Goal: Check status: Check status

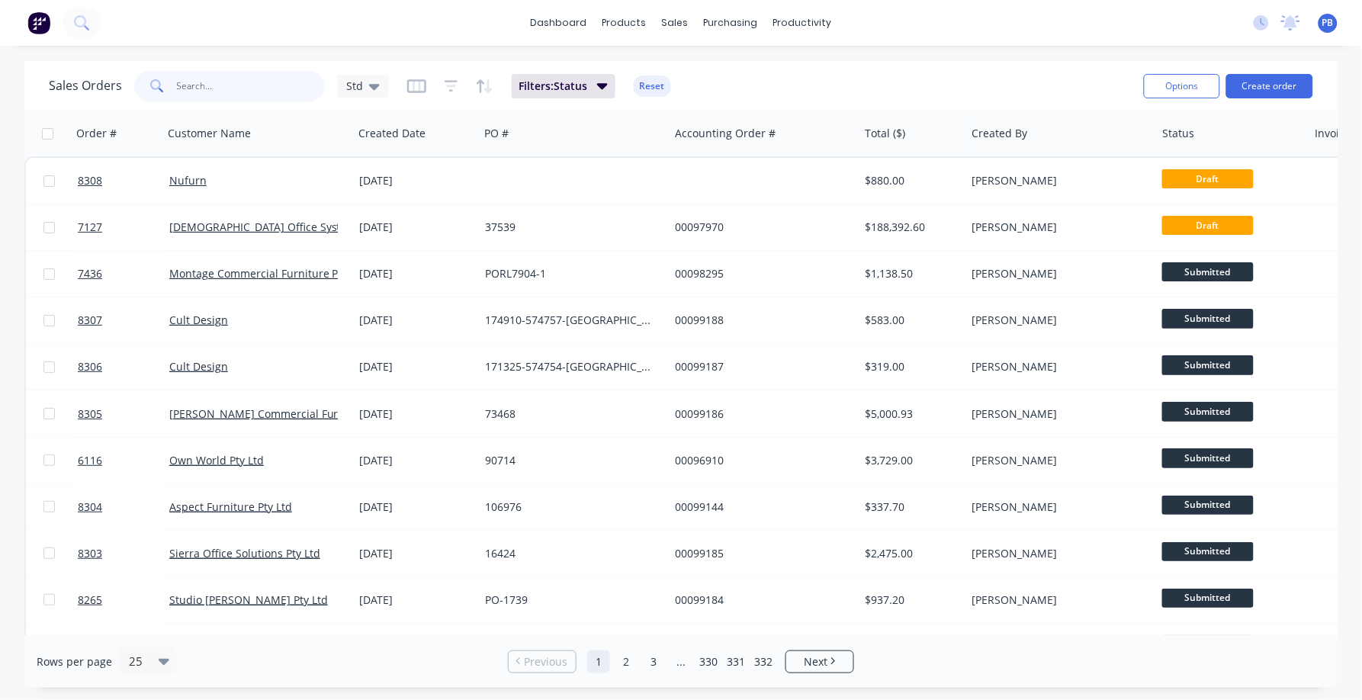
drag, startPoint x: 0, startPoint y: 0, endPoint x: 92, endPoint y: 72, distance: 117.3
click at [92, 72] on div "Sales Orders Std" at bounding box center [219, 86] width 340 height 31
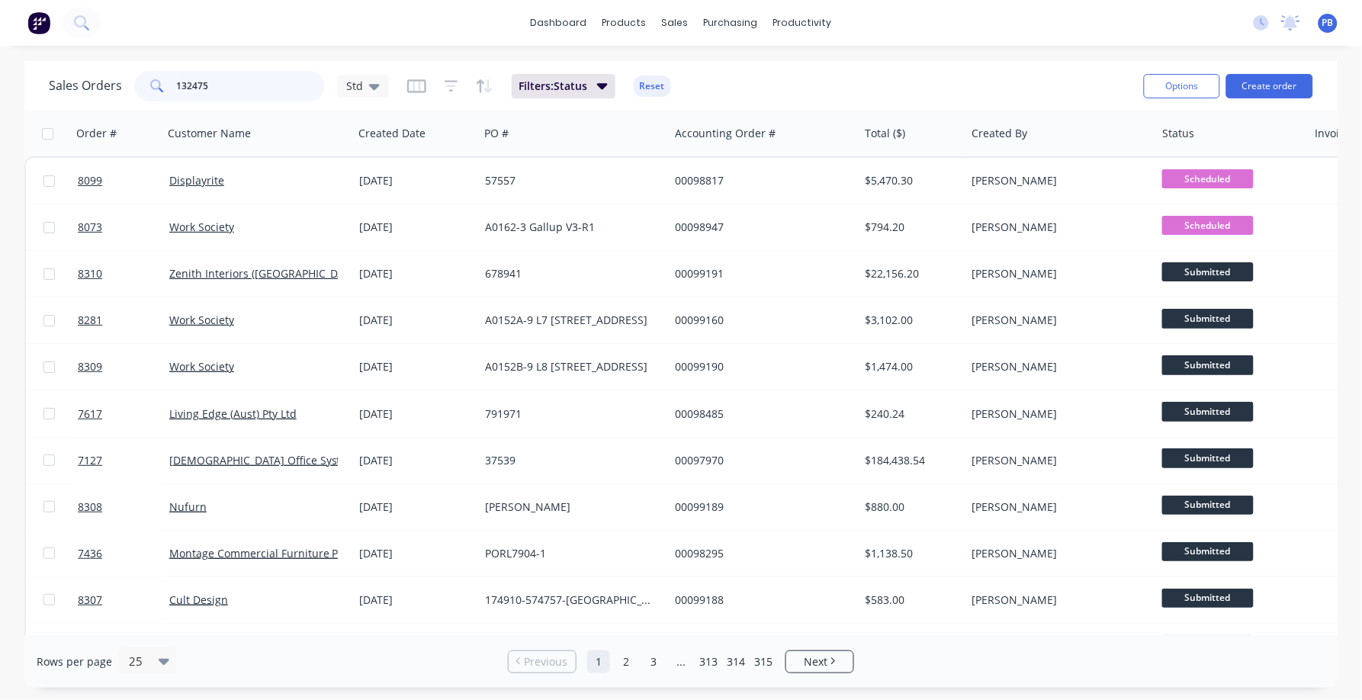
type input "132475"
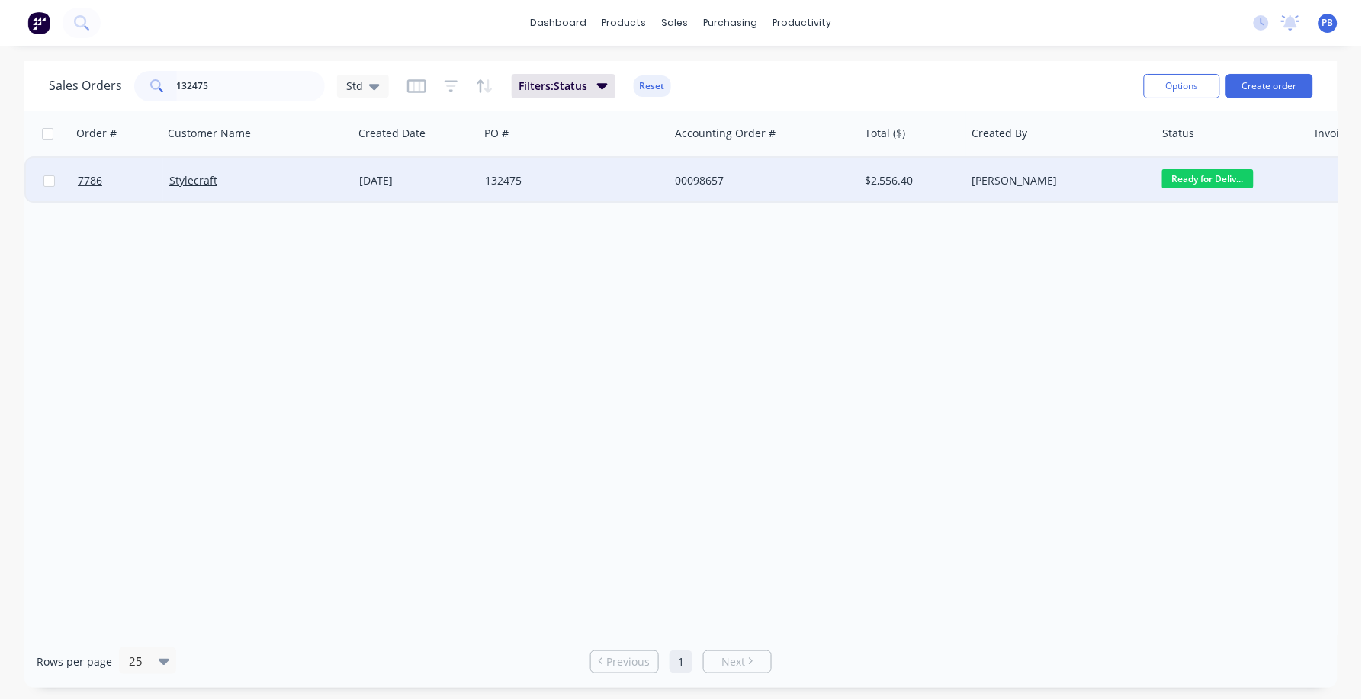
click at [392, 178] on div "[DATE]" at bounding box center [416, 180] width 114 height 15
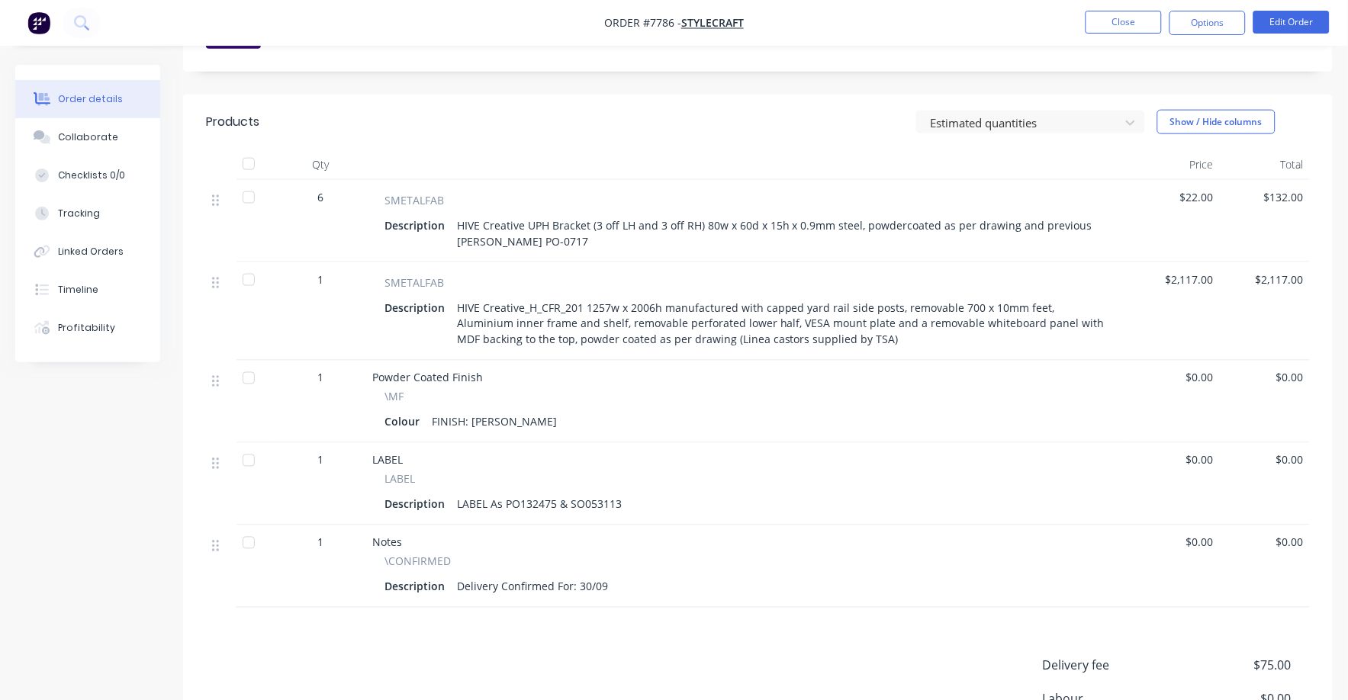
scroll to position [477, 0]
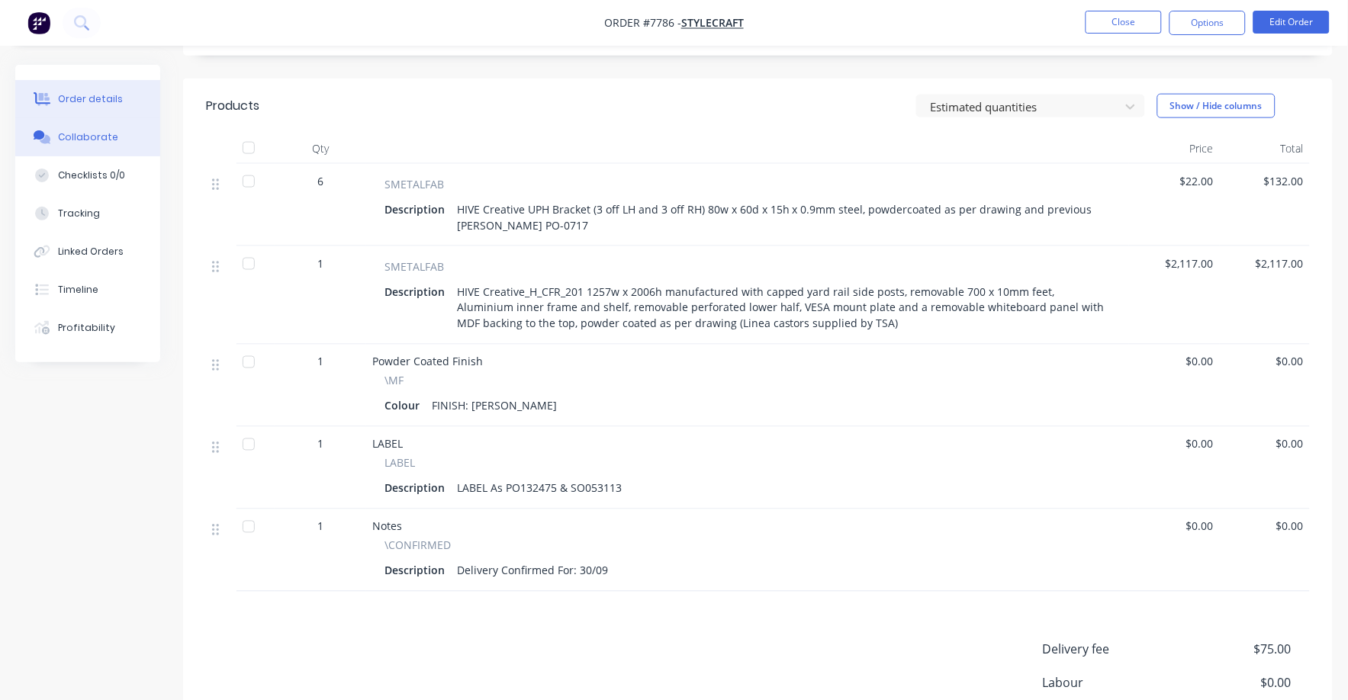
click at [79, 135] on div "Collaborate" at bounding box center [88, 137] width 60 height 14
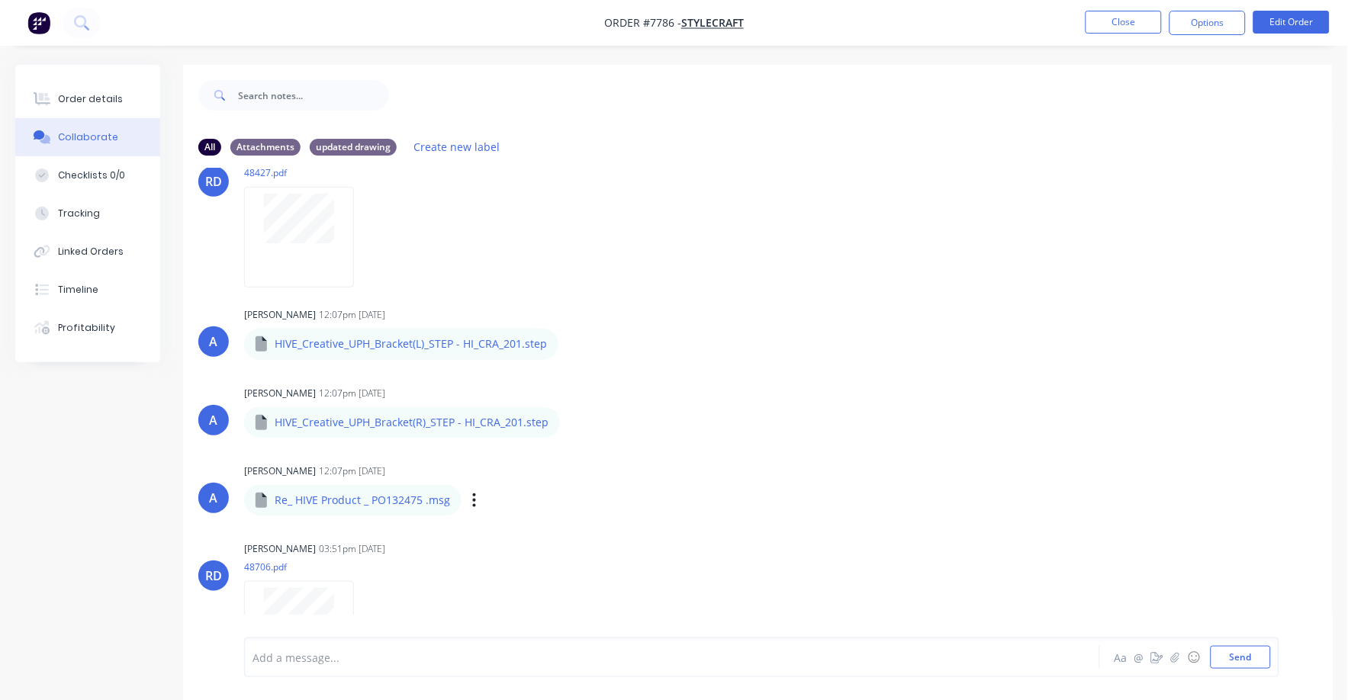
scroll to position [258, 0]
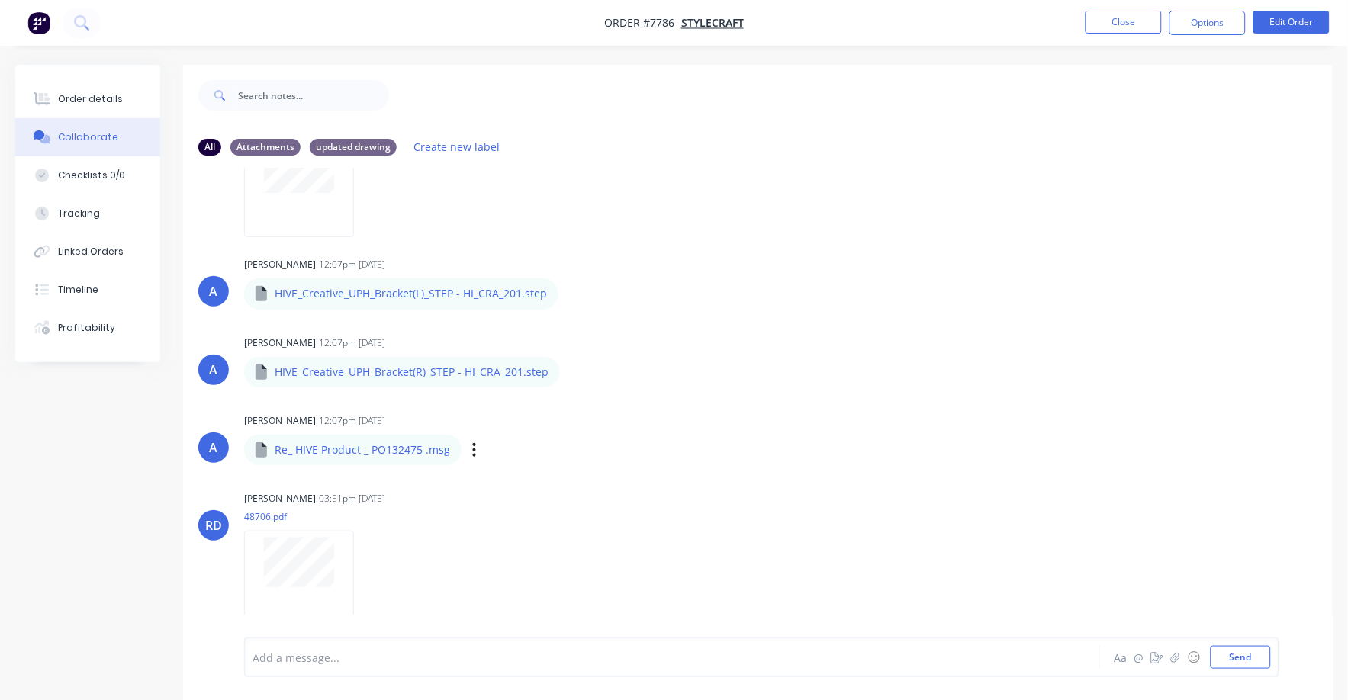
click at [468, 445] on div "Labels Download" at bounding box center [554, 450] width 172 height 22
click at [480, 449] on div "Labels Download" at bounding box center [554, 450] width 172 height 22
click at [473, 454] on icon "button" at bounding box center [474, 450] width 3 height 14
click at [521, 486] on button "Download" at bounding box center [575, 491] width 172 height 34
click at [70, 82] on div "Order details Collaborate Checklists 0/0 Tracking Linked Orders Timeline Profit…" at bounding box center [87, 213] width 145 height 297
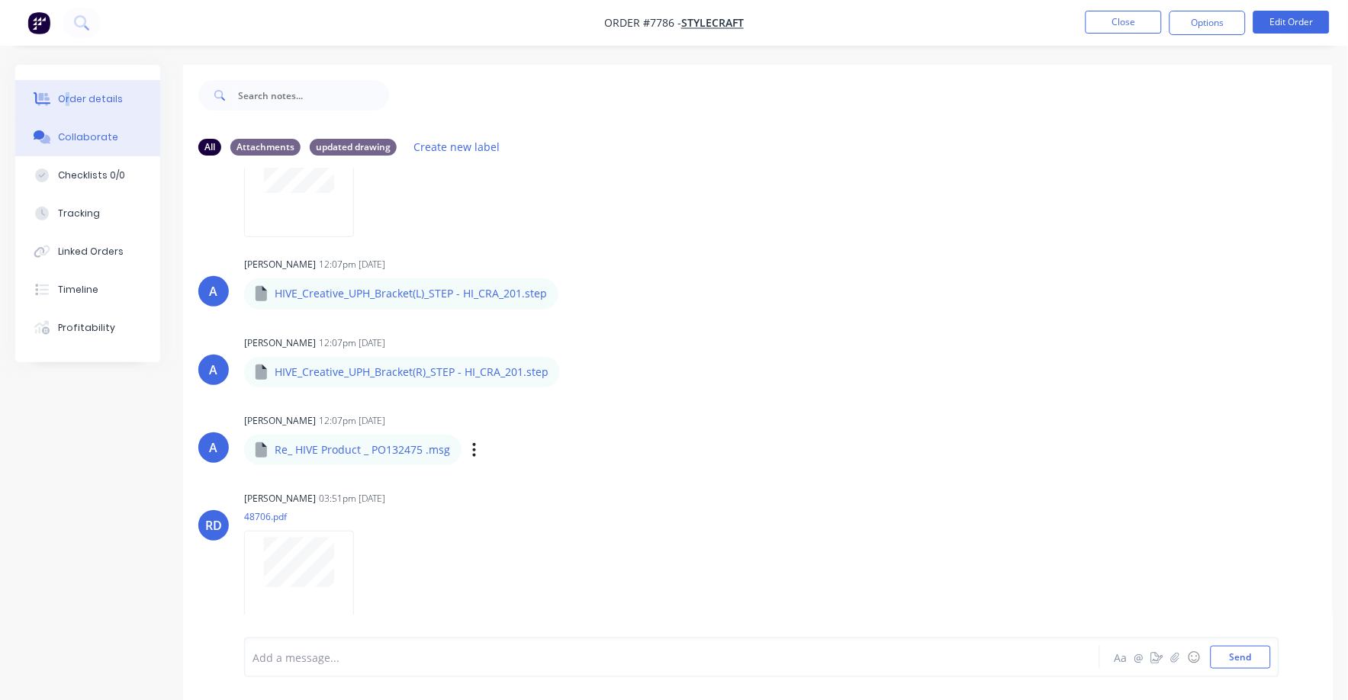
click at [74, 87] on button "Order details" at bounding box center [87, 99] width 145 height 38
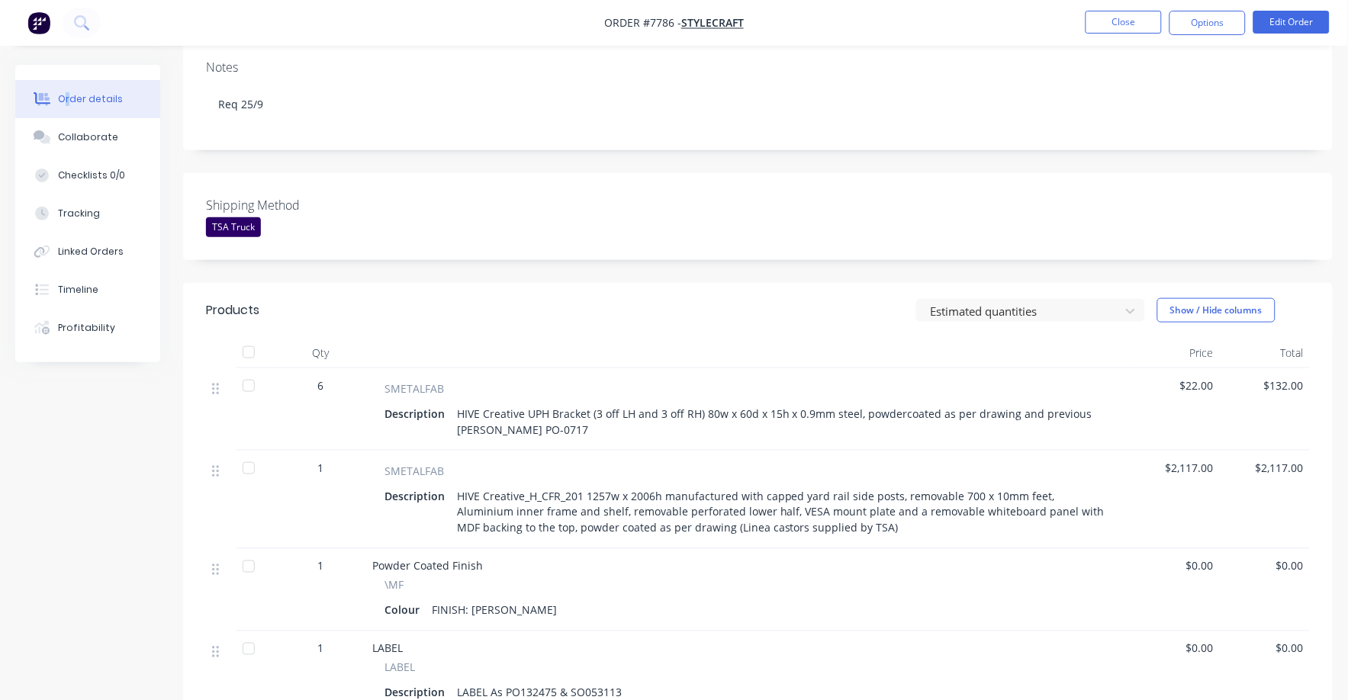
scroll to position [286, 0]
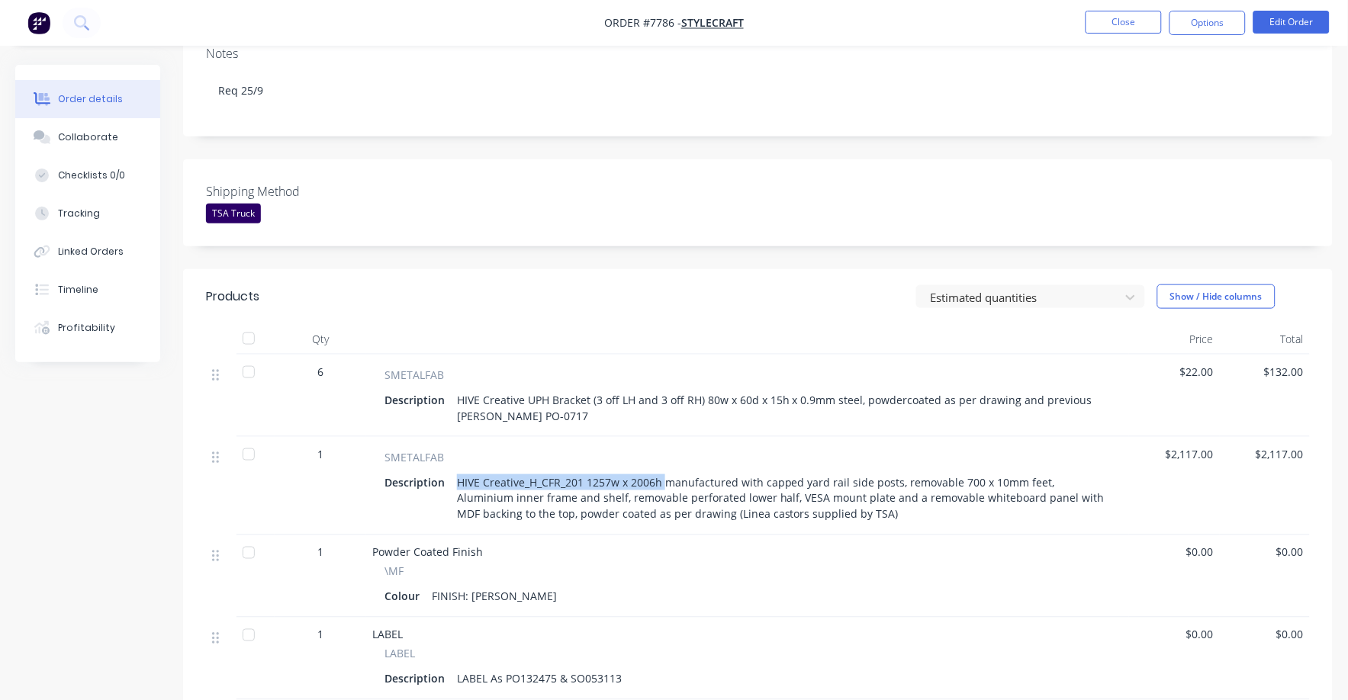
drag, startPoint x: 457, startPoint y: 463, endPoint x: 662, endPoint y: 458, distance: 205.2
click at [662, 471] on div "HIVE Creative_H_CFR_201 1257w x 2006h manufactured with capped yard rail side p…" at bounding box center [781, 498] width 660 height 54
click at [648, 471] on div "HIVE Creative_H_CFR_201 1257w x 2006h manufactured with capped yard rail side p…" at bounding box center [781, 498] width 660 height 54
drag, startPoint x: 658, startPoint y: 460, endPoint x: 452, endPoint y: 454, distance: 206.0
click at [452, 471] on div "HIVE Creative_H_CFR_201 1257w x 2006h manufactured with capped yard rail side p…" at bounding box center [781, 498] width 660 height 54
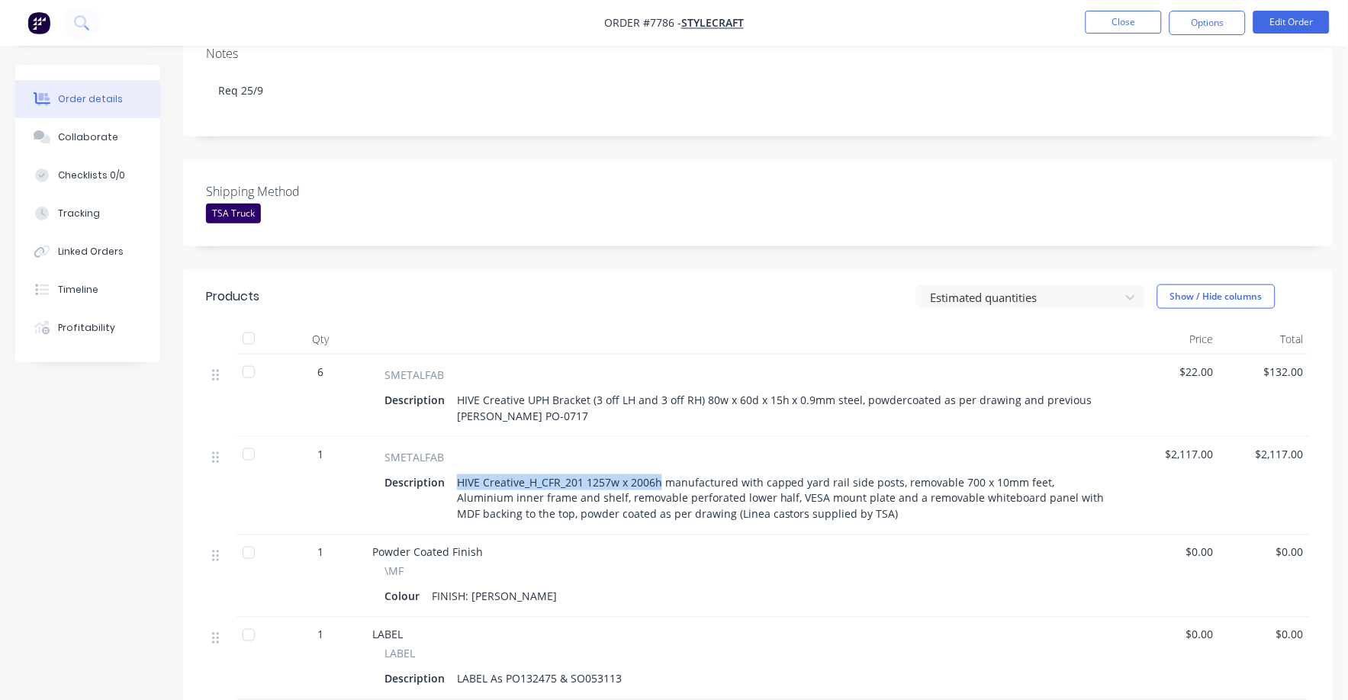
copy div "HIVE Creative_H_CFR_201 1257w x 2006h"
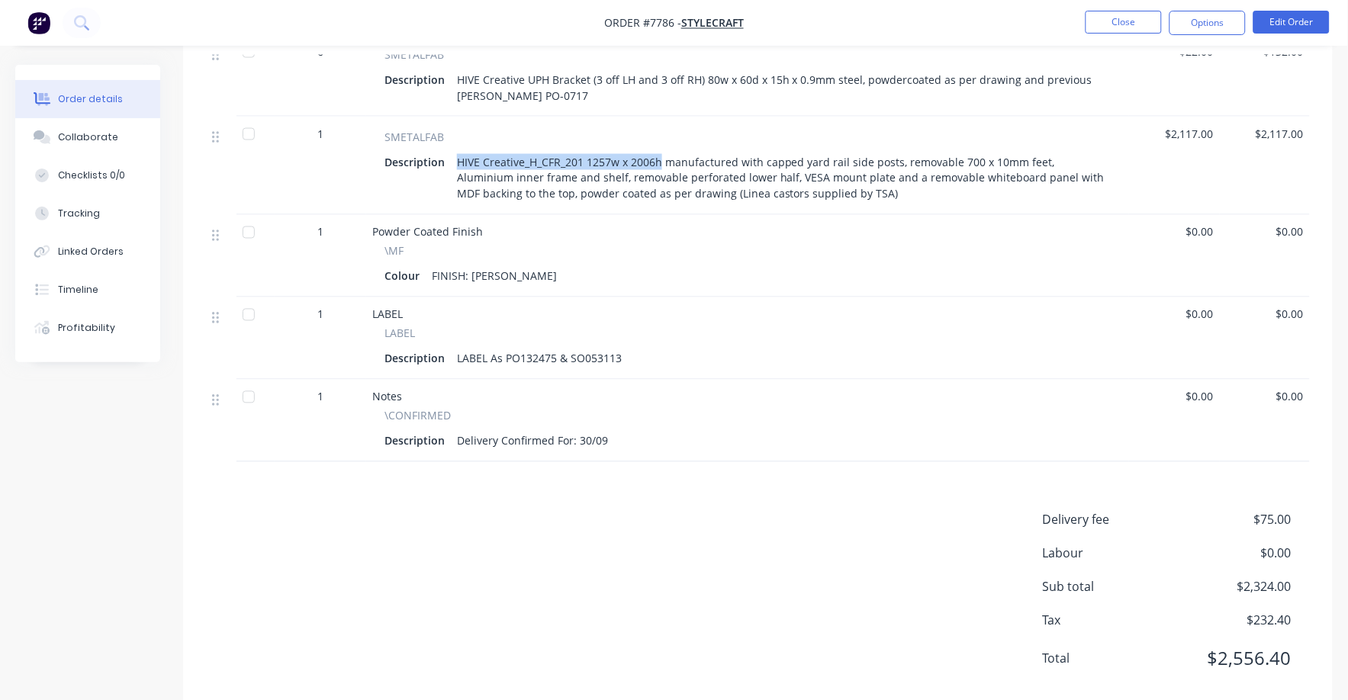
scroll to position [619, 0]
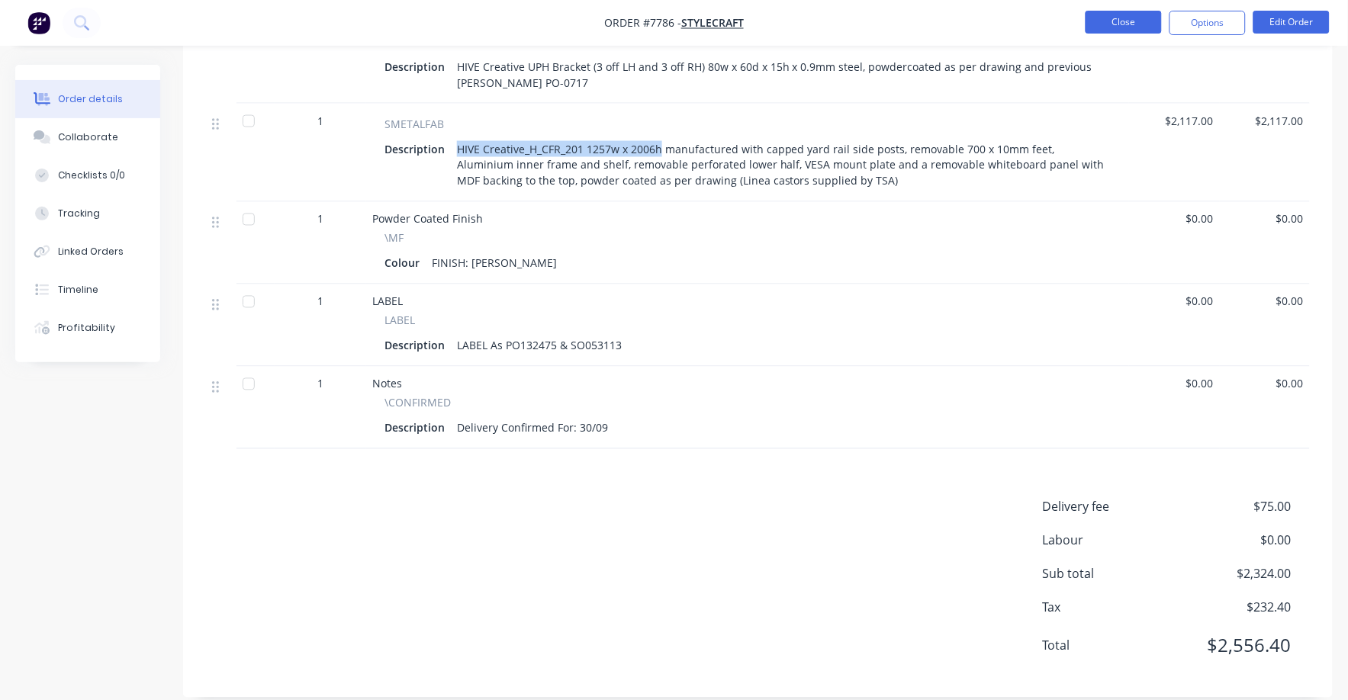
click at [1143, 26] on button "Close" at bounding box center [1123, 22] width 76 height 23
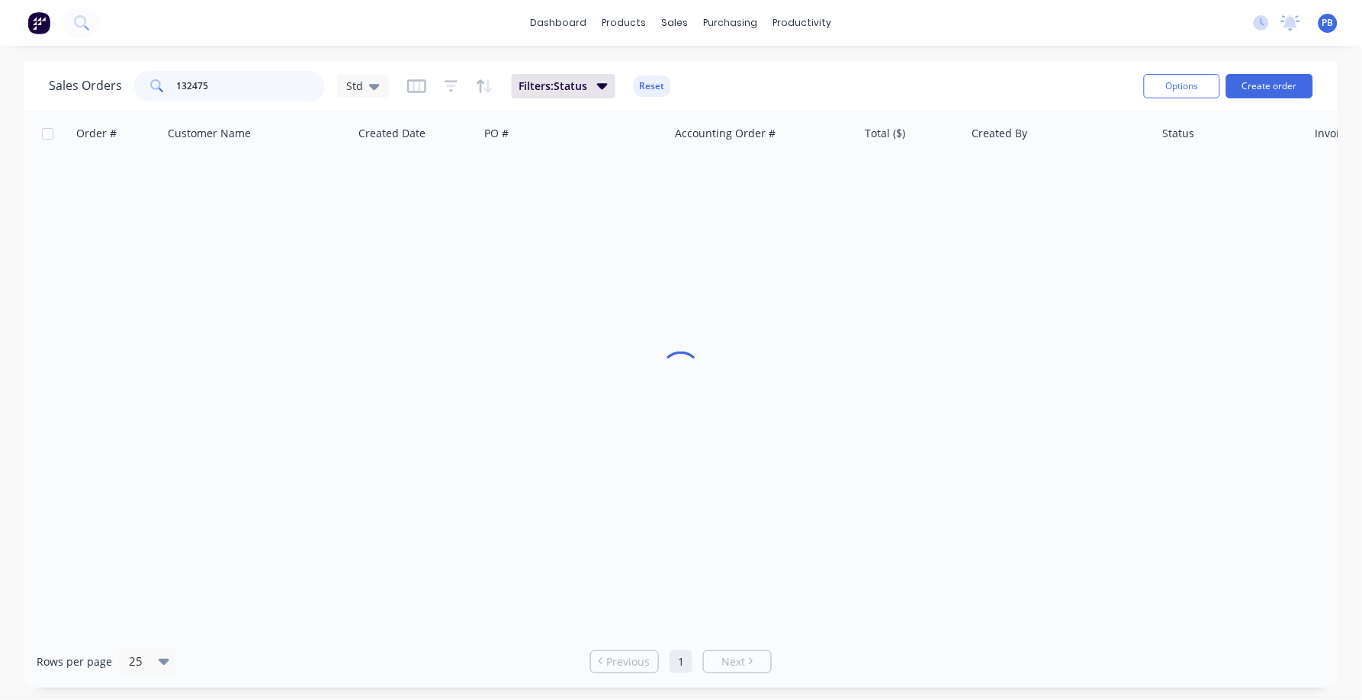
drag, startPoint x: 248, startPoint y: 90, endPoint x: 149, endPoint y: 79, distance: 99.7
click at [149, 79] on div "132475" at bounding box center [229, 86] width 191 height 31
type input "149461"
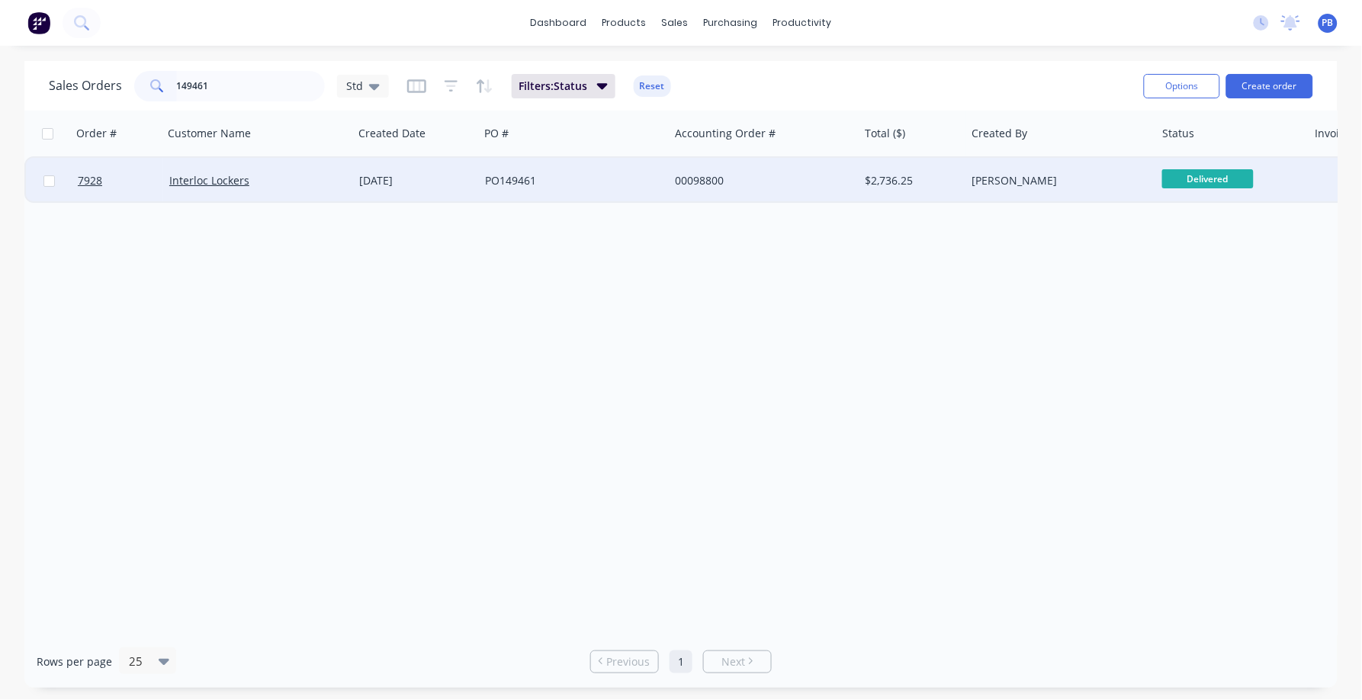
click at [978, 178] on div "[PERSON_NAME]" at bounding box center [1056, 180] width 169 height 15
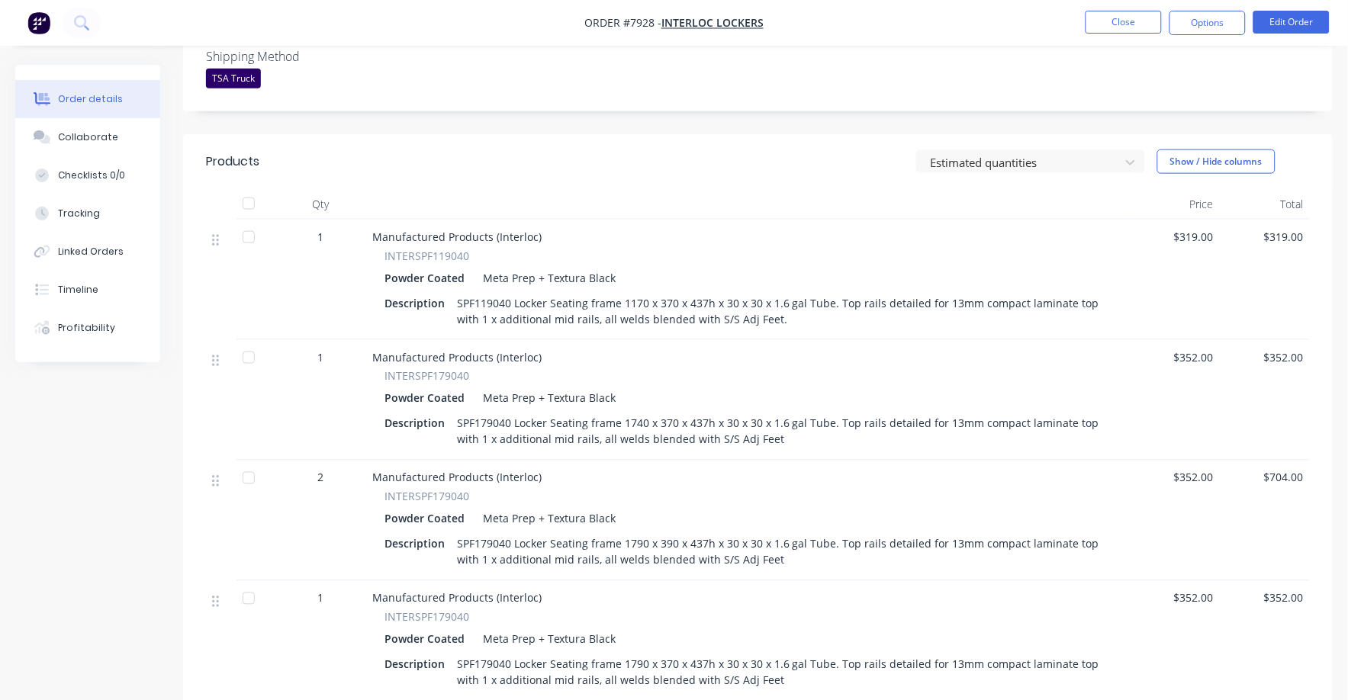
scroll to position [95, 0]
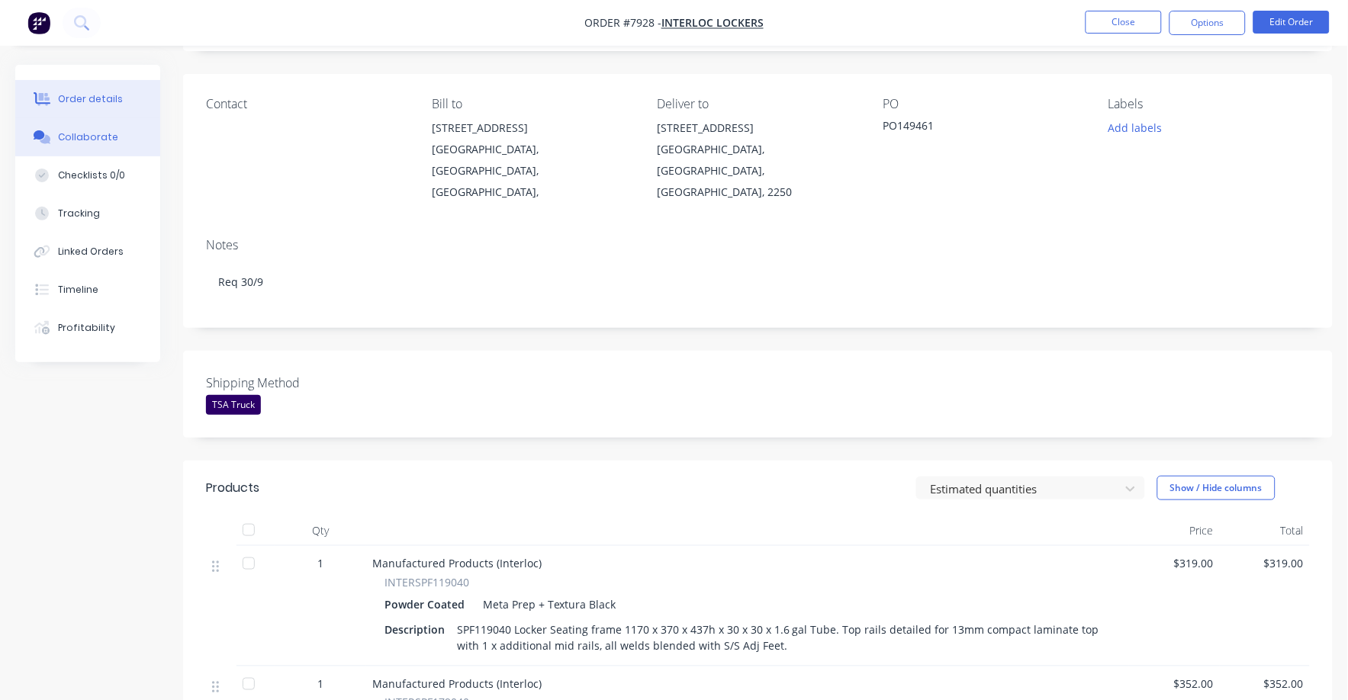
click at [85, 127] on button "Collaborate" at bounding box center [87, 137] width 145 height 38
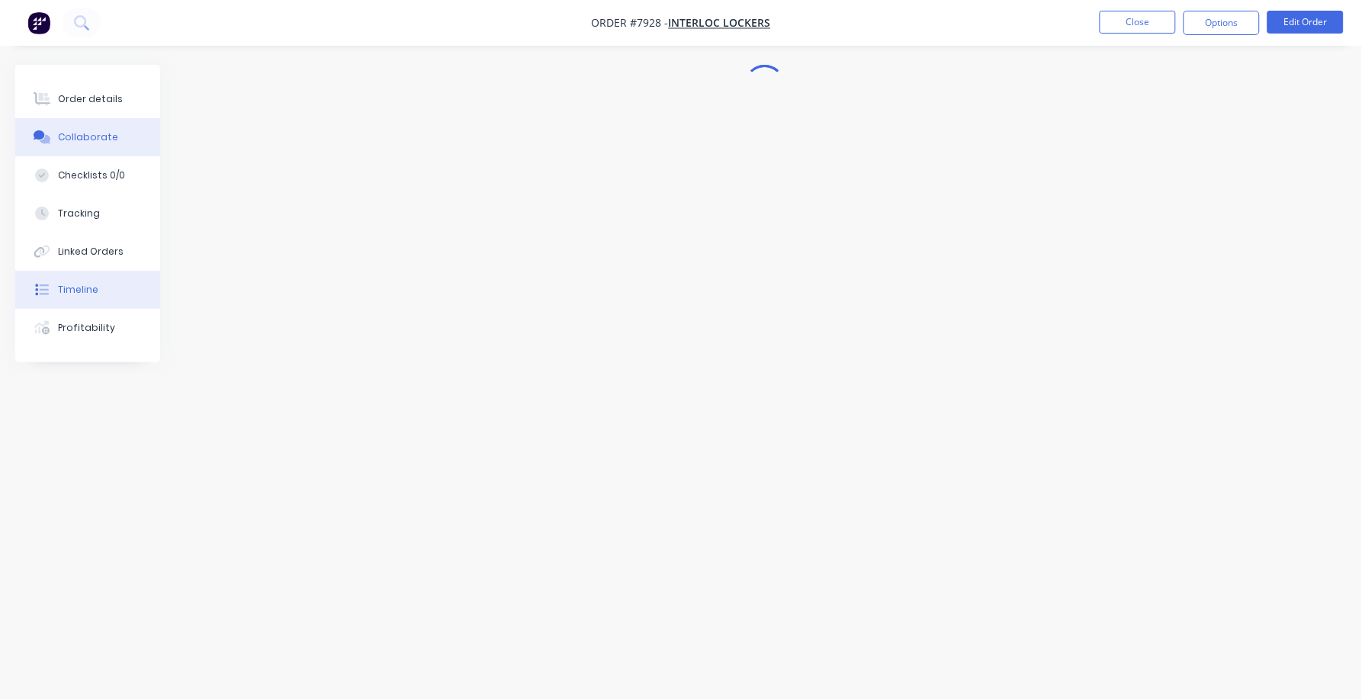
click at [71, 285] on div "Timeline" at bounding box center [78, 290] width 40 height 14
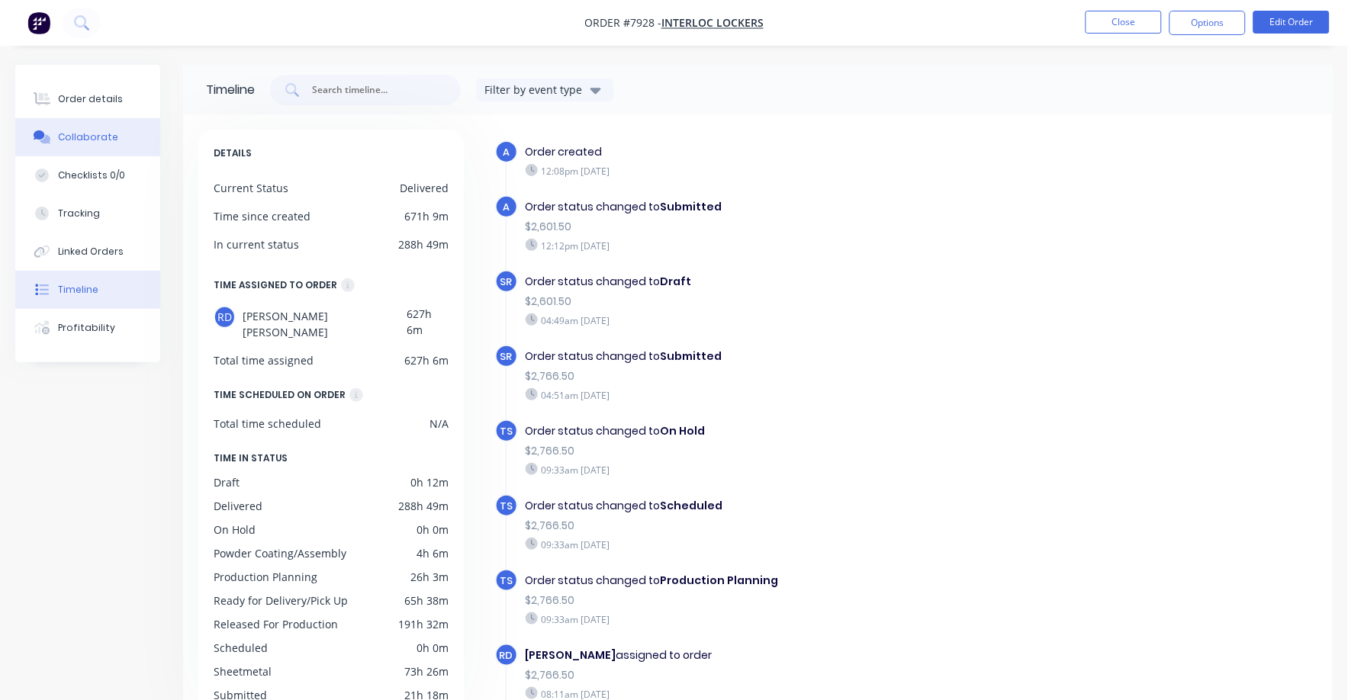
click at [88, 130] on div "Collaborate" at bounding box center [88, 137] width 60 height 14
